Goal: Check status

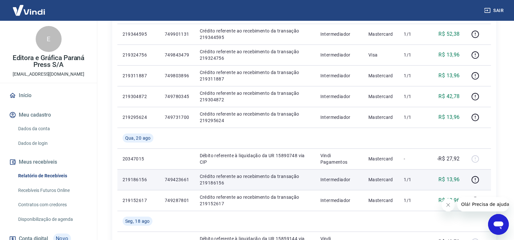
scroll to position [162, 0]
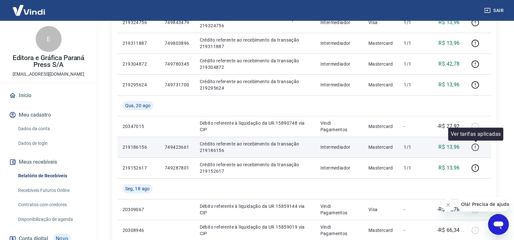
click at [476, 146] on icon "button" at bounding box center [475, 146] width 1 height 2
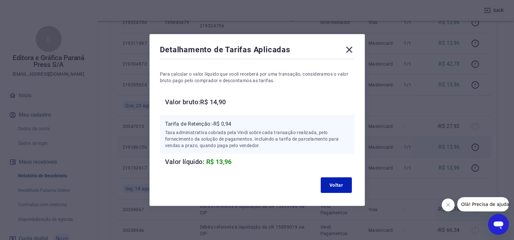
click at [352, 48] on icon at bounding box center [349, 49] width 10 height 10
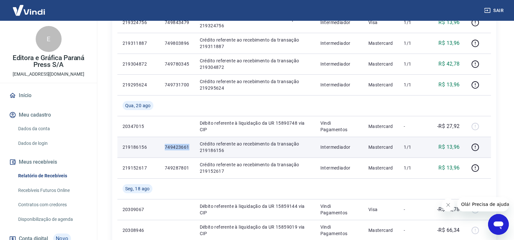
drag, startPoint x: 165, startPoint y: 147, endPoint x: 189, endPoint y: 146, distance: 24.0
click at [189, 146] on p "749423661" at bounding box center [177, 147] width 25 height 6
copy p "749423661"
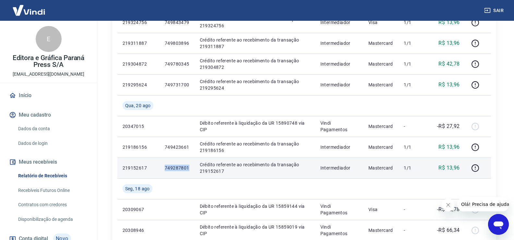
drag, startPoint x: 165, startPoint y: 168, endPoint x: 190, endPoint y: 169, distance: 24.3
click at [190, 169] on td "749287801" at bounding box center [177, 167] width 35 height 21
copy p "749287801"
